Goal: Find specific page/section: Find specific page/section

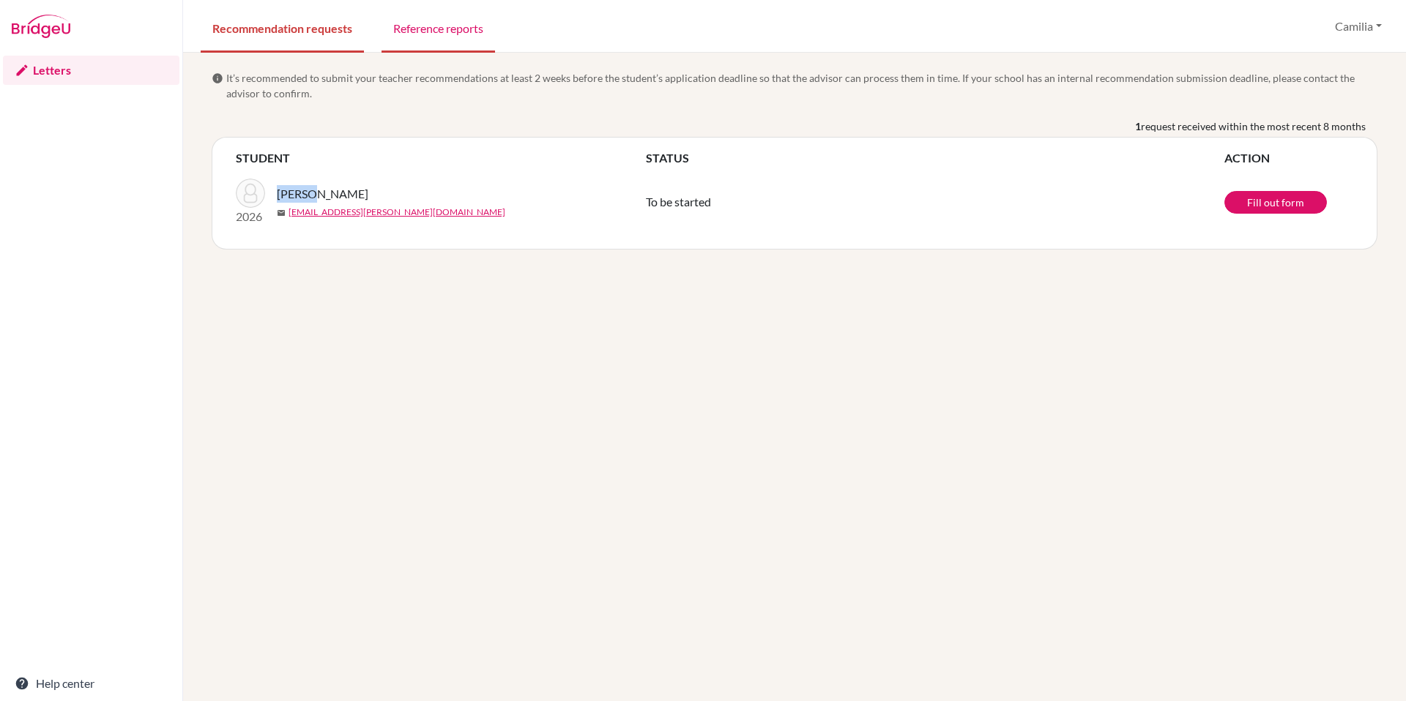
click at [415, 30] on link "Reference reports" at bounding box center [437, 27] width 113 height 51
click at [453, 29] on link "Reference reports" at bounding box center [437, 27] width 113 height 51
